Goal: Information Seeking & Learning: Compare options

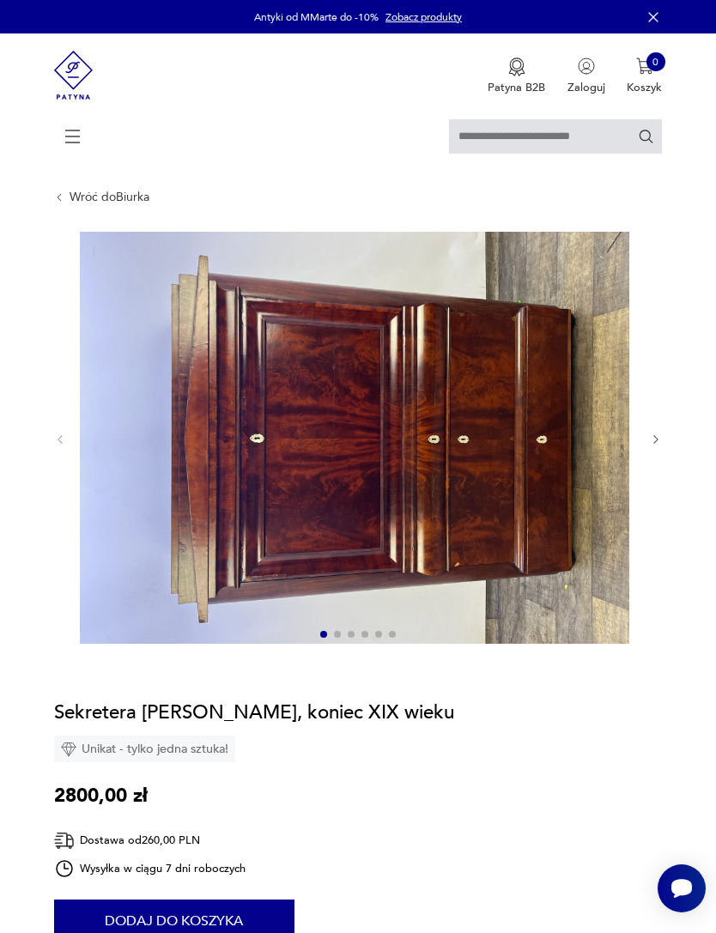
click at [83, 140] on icon at bounding box center [73, 136] width 60 height 60
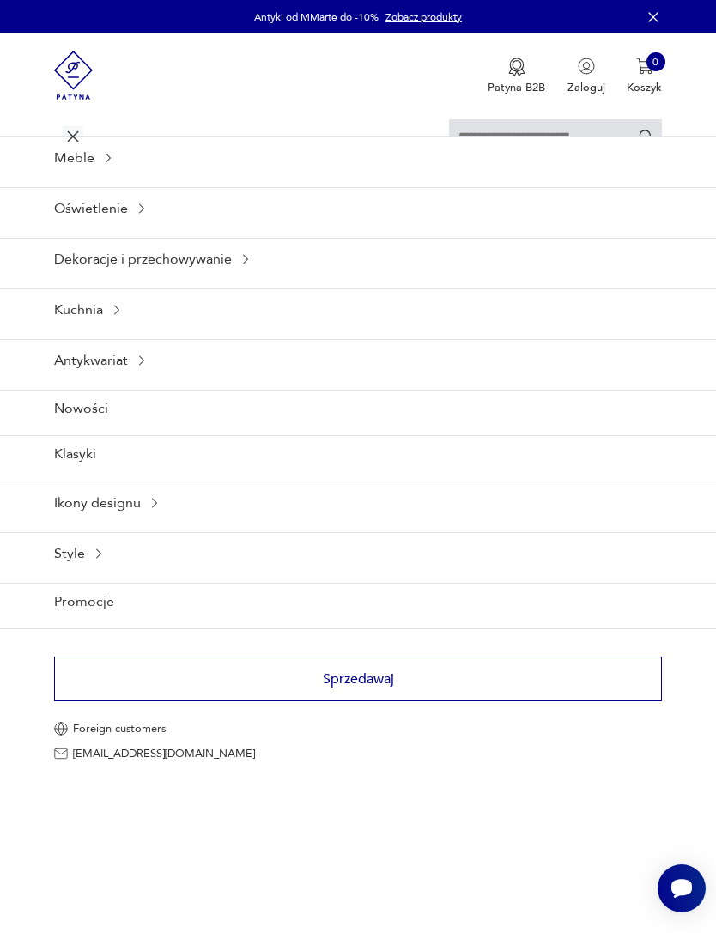
click at [102, 178] on div "Meble" at bounding box center [358, 157] width 716 height 42
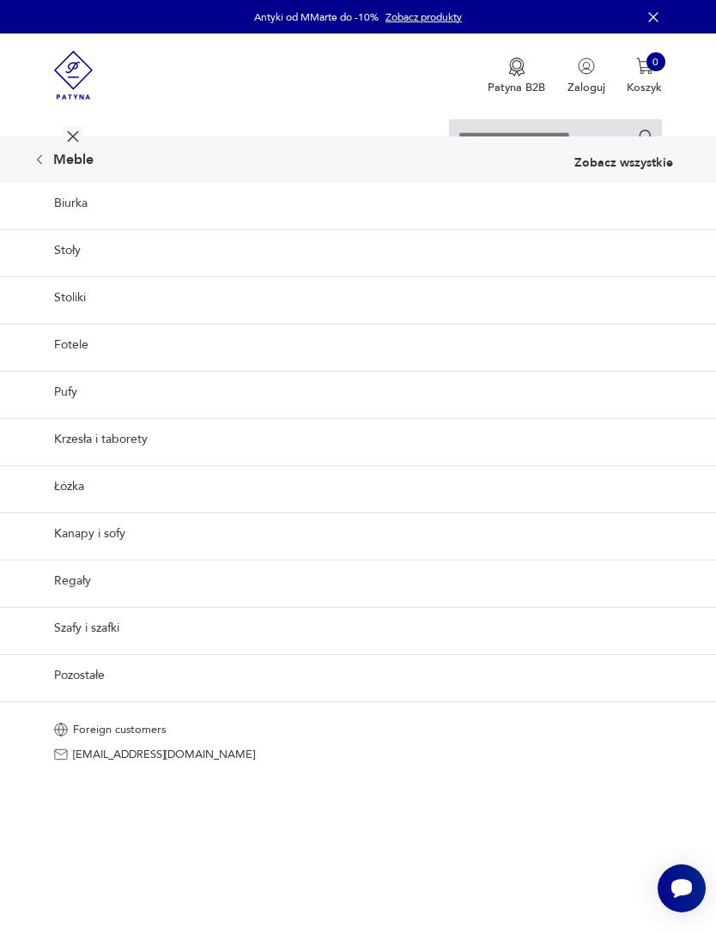
click at [90, 224] on link "Biurka" at bounding box center [358, 203] width 716 height 41
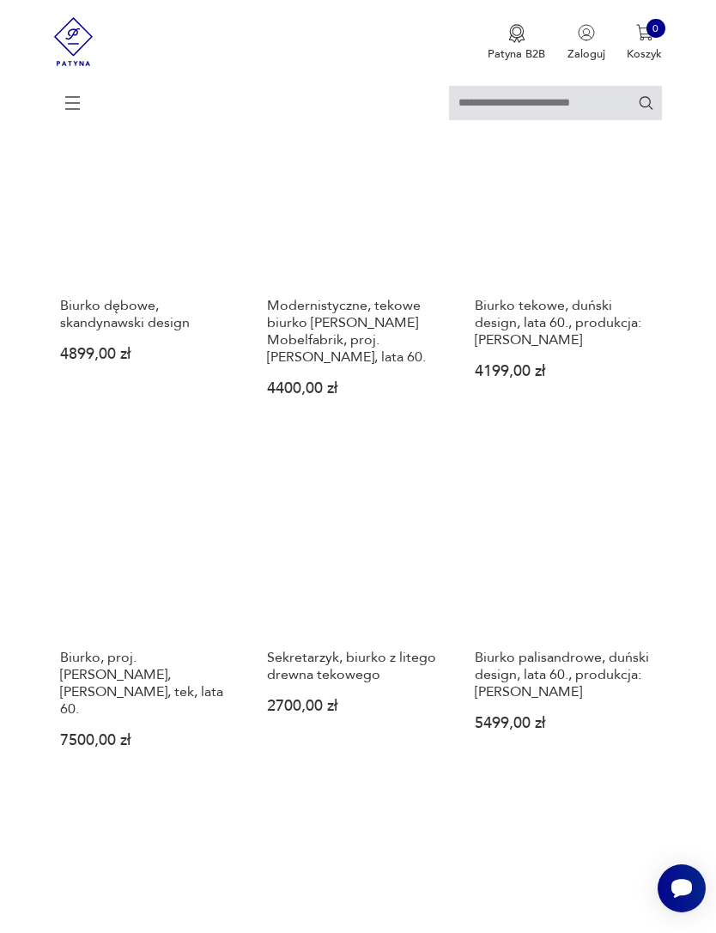
scroll to position [891, 0]
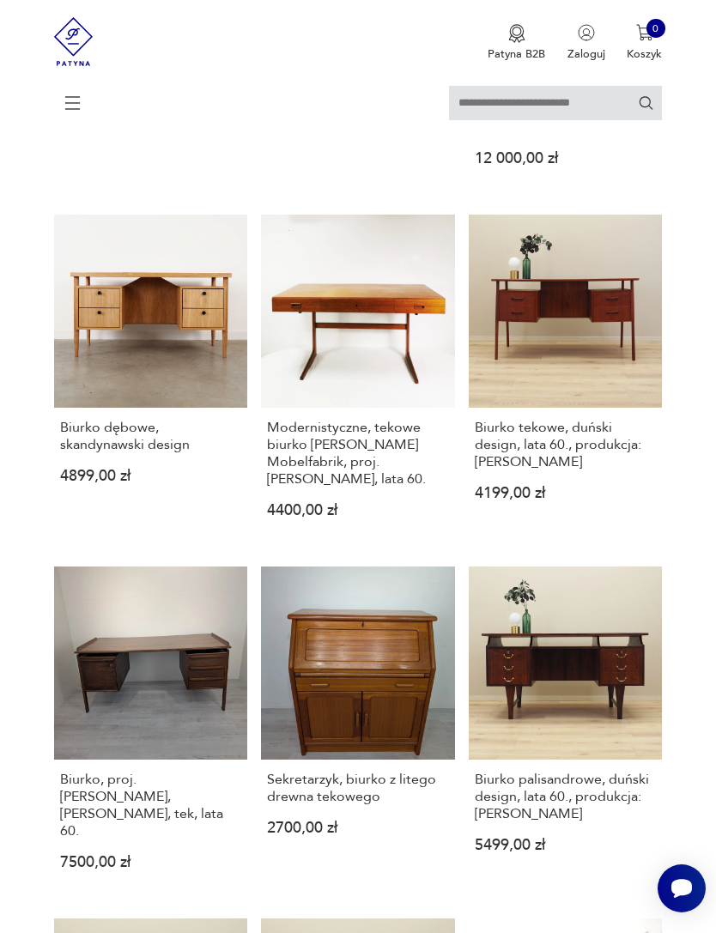
click at [384, 706] on link "Sekretarzyk, biurko z litego drewna tekowego 2700,00 zł" at bounding box center [358, 731] width 194 height 330
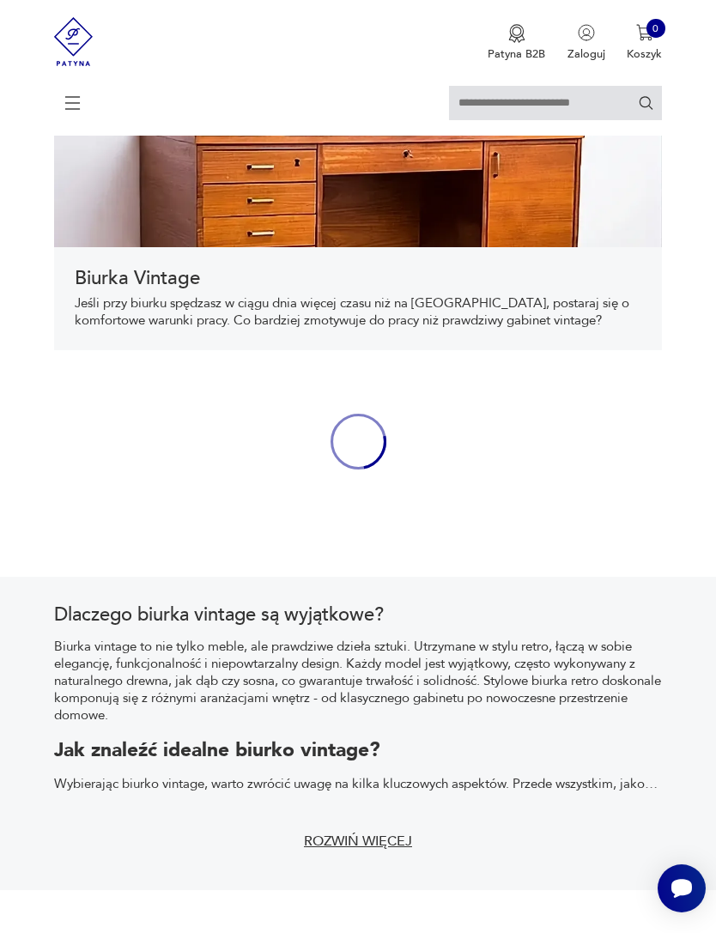
scroll to position [770, 0]
